Goal: Information Seeking & Learning: Learn about a topic

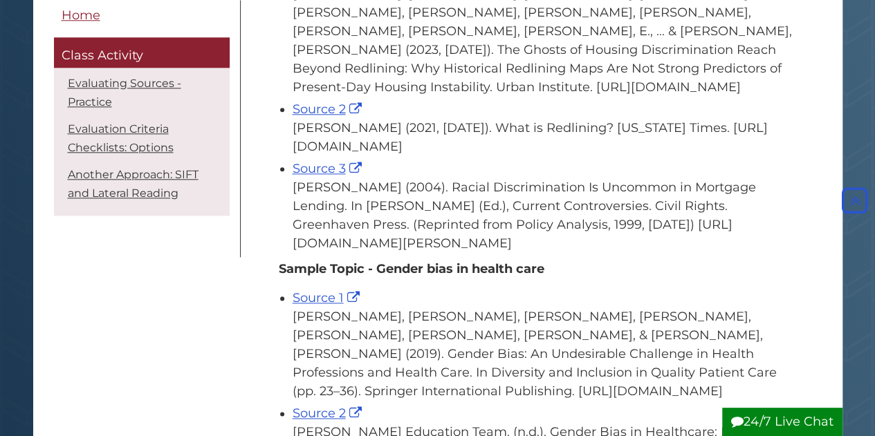
scroll to position [681, 0]
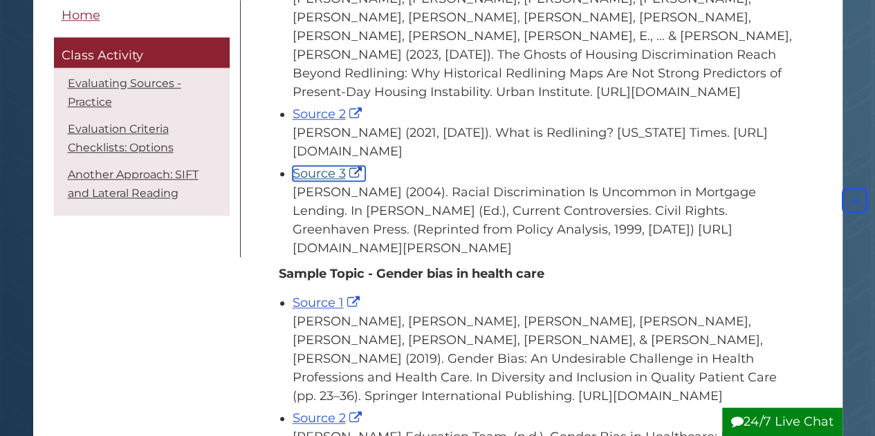
click at [317, 181] on link "Source 3" at bounding box center [329, 173] width 73 height 15
click at [323, 122] on link "Source 2" at bounding box center [329, 114] width 73 height 15
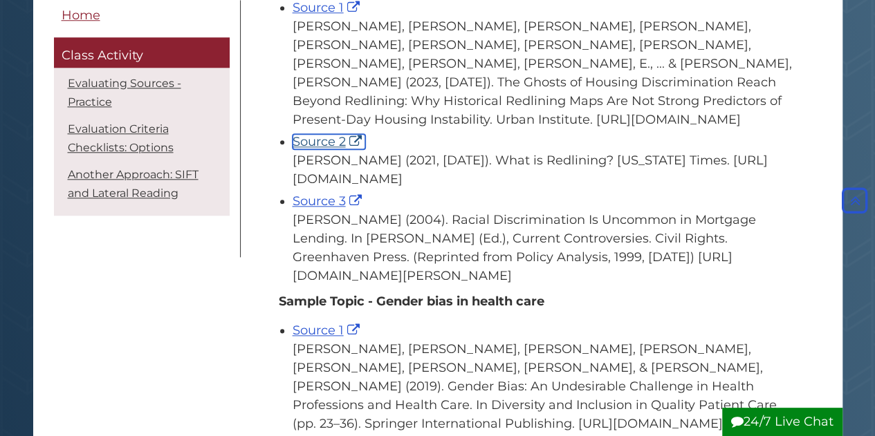
scroll to position [652, 0]
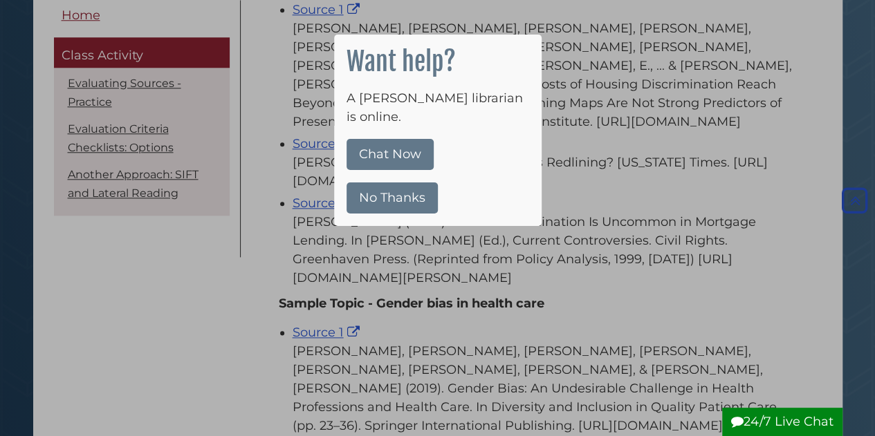
click at [389, 183] on button "No Thanks" at bounding box center [392, 198] width 91 height 31
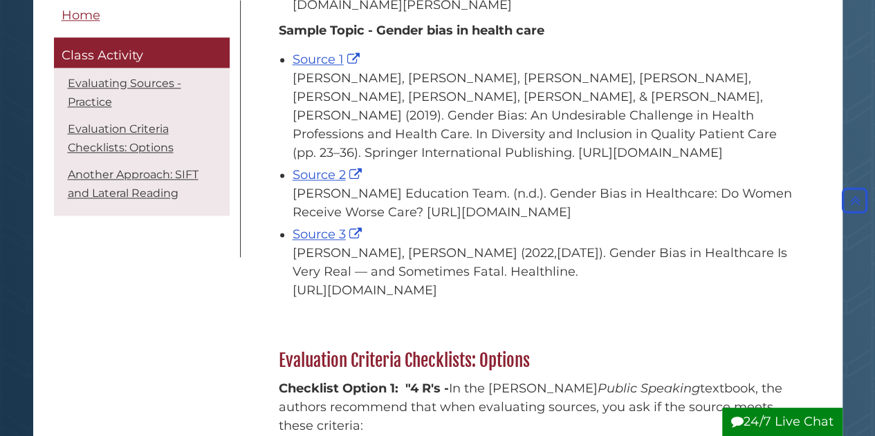
scroll to position [925, 0]
click at [326, 66] on link "Source 1" at bounding box center [328, 58] width 71 height 15
click at [326, 182] on link "Source 2" at bounding box center [329, 174] width 73 height 15
click at [326, 241] on link "Source 3" at bounding box center [329, 233] width 73 height 15
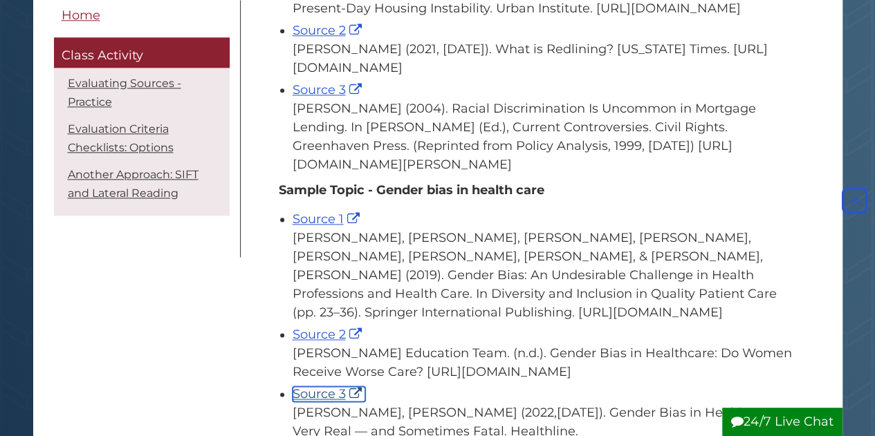
scroll to position [762, 0]
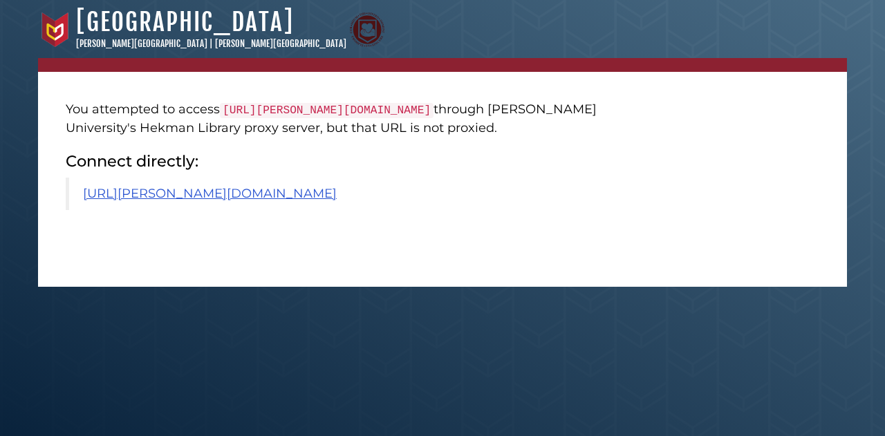
click at [336, 210] on blockquote "https://calvin.primo.exlibrisgroup.com/permalink/01CALVIN_INST/1p09kqq/cdi_spri…" at bounding box center [344, 194] width 557 height 33
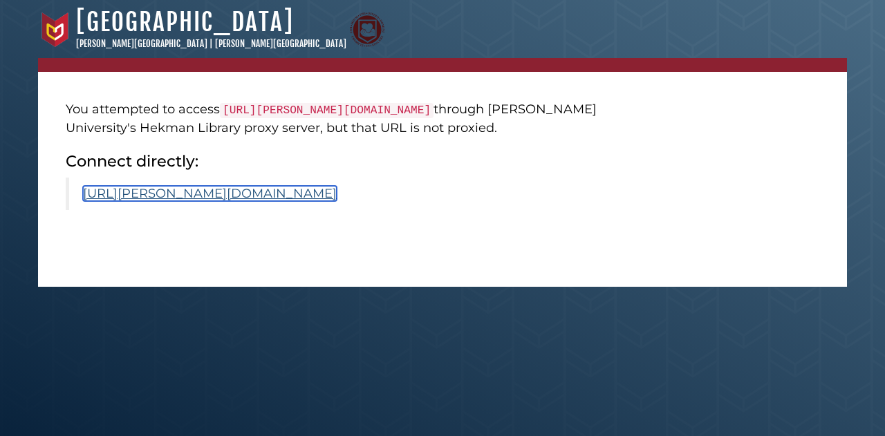
click at [337, 201] on link "https://calvin.primo.exlibrisgroup.com/permalink/01CALVIN_INST/1p09kqq/cdi_spri…" at bounding box center [210, 193] width 254 height 15
